Goal: Transaction & Acquisition: Purchase product/service

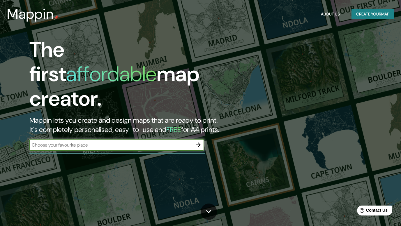
click at [374, 13] on button "Create your map" at bounding box center [373, 14] width 43 height 11
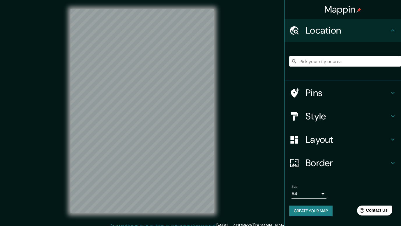
click at [324, 61] on input "Pick your city or area" at bounding box center [345, 61] width 112 height 10
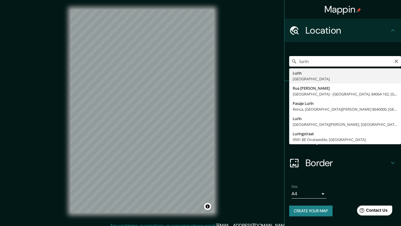
type input "Lurin, [GEOGRAPHIC_DATA]"
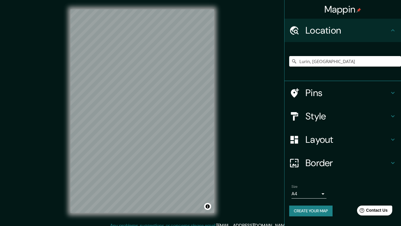
click at [339, 165] on h4 "Border" at bounding box center [348, 163] width 84 height 12
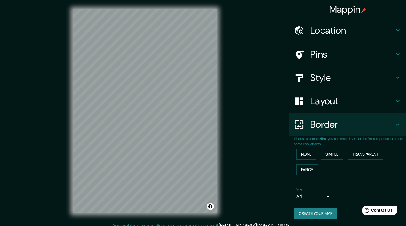
click at [319, 197] on body "Mappin Location [GEOGRAPHIC_DATA], [GEOGRAPHIC_DATA] Pins Style Layout Border C…" at bounding box center [203, 113] width 406 height 226
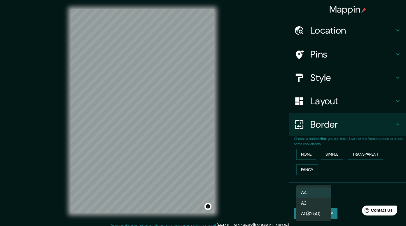
click at [339, 189] on div at bounding box center [203, 113] width 406 height 226
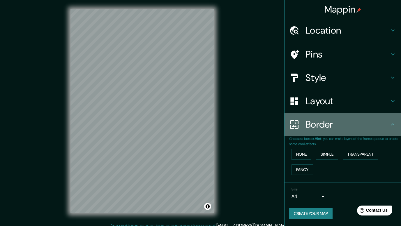
click at [356, 130] on div "Border" at bounding box center [343, 124] width 117 height 23
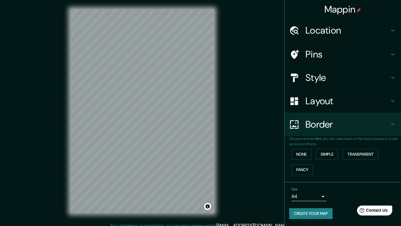
click at [387, 103] on h4 "Layout" at bounding box center [348, 101] width 84 height 12
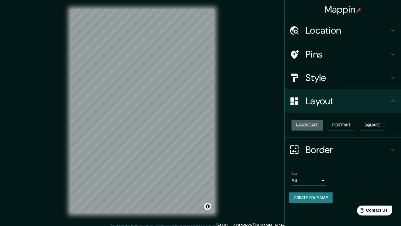
click at [314, 126] on button "Landscape" at bounding box center [307, 125] width 31 height 11
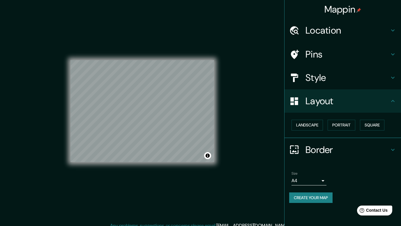
click at [342, 25] on h4 "Location" at bounding box center [348, 30] width 84 height 12
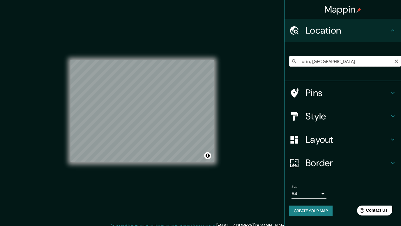
click at [332, 62] on input "Lurin, [GEOGRAPHIC_DATA]" at bounding box center [345, 61] width 112 height 10
click at [396, 59] on icon "Clear" at bounding box center [396, 61] width 5 height 5
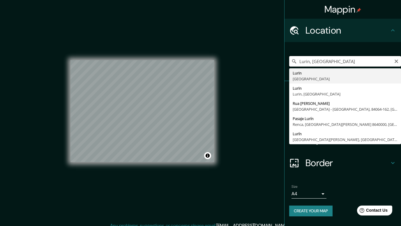
click at [355, 62] on input "Lurin, [GEOGRAPHIC_DATA]" at bounding box center [345, 61] width 112 height 10
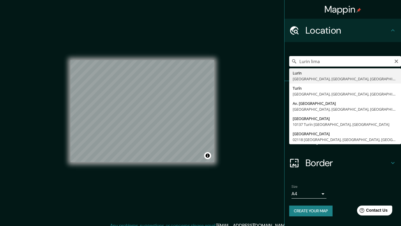
type input "Lurin, [GEOGRAPHIC_DATA], [GEOGRAPHIC_DATA], [GEOGRAPHIC_DATA]"
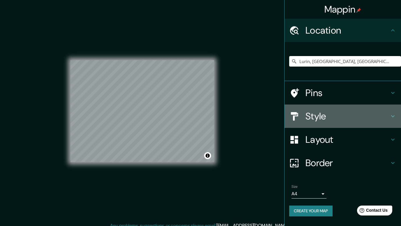
click at [342, 115] on h4 "Style" at bounding box center [348, 116] width 84 height 12
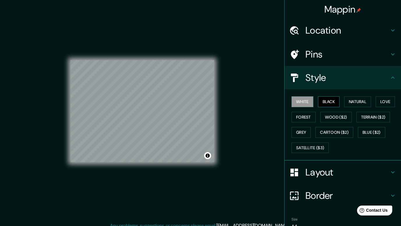
click at [333, 101] on button "Black" at bounding box center [329, 101] width 22 height 11
click at [298, 133] on button "Grey" at bounding box center [301, 132] width 19 height 11
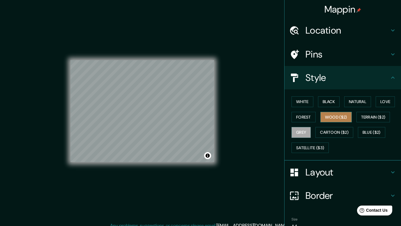
click at [340, 116] on button "Wood ($2)" at bounding box center [336, 117] width 31 height 11
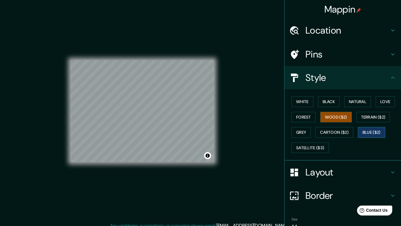
click at [366, 130] on button "Blue ($2)" at bounding box center [371, 132] width 27 height 11
click at [304, 149] on button "Satellite ($3)" at bounding box center [310, 147] width 37 height 11
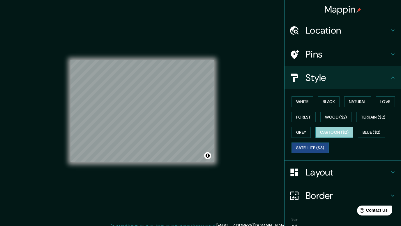
click at [329, 135] on button "Cartoon ($2)" at bounding box center [335, 132] width 38 height 11
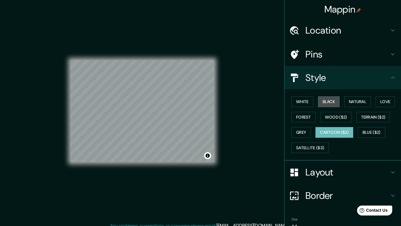
click at [327, 101] on button "Black" at bounding box center [329, 101] width 22 height 11
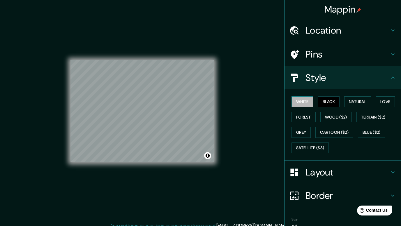
click at [296, 102] on button "White" at bounding box center [303, 101] width 22 height 11
